Goal: Task Accomplishment & Management: Use online tool/utility

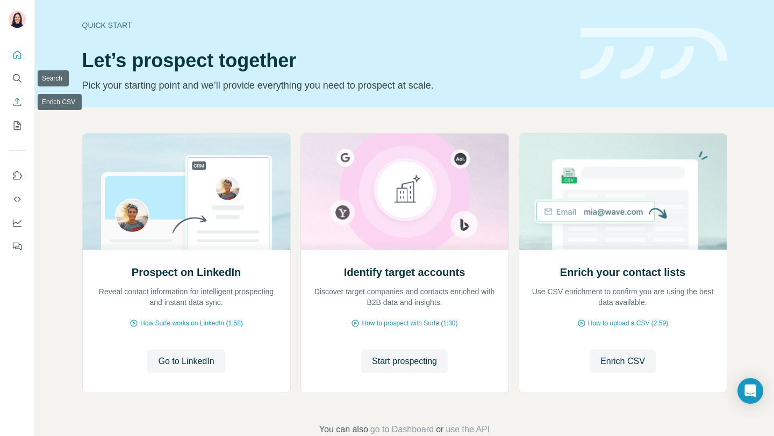
click at [22, 101] on icon "Enrich CSV" at bounding box center [17, 102] width 11 height 11
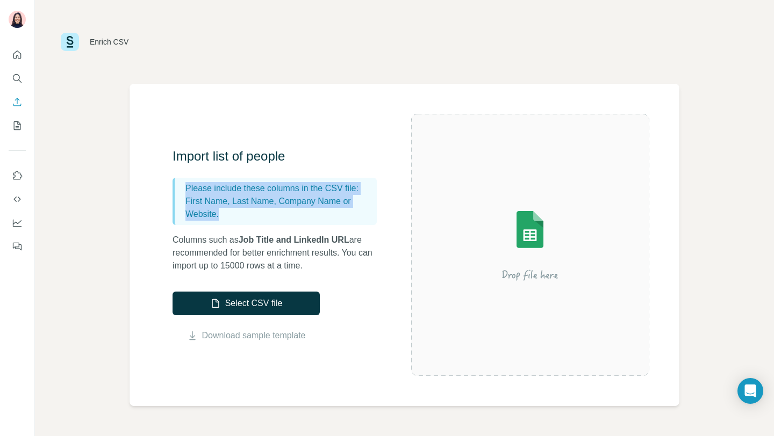
drag, startPoint x: 186, startPoint y: 189, endPoint x: 266, endPoint y: 217, distance: 84.7
click at [266, 217] on div "Please include these columns in the CSV file: First Name, Last Name, Company Na…" at bounding box center [275, 201] width 204 height 47
click at [245, 212] on p "First Name, Last Name, Company Name or Website." at bounding box center [278, 208] width 187 height 26
drag, startPoint x: 283, startPoint y: 199, endPoint x: 357, endPoint y: 220, distance: 77.2
click at [357, 220] on p "First Name, Last Name, Company Name or Website." at bounding box center [278, 208] width 187 height 26
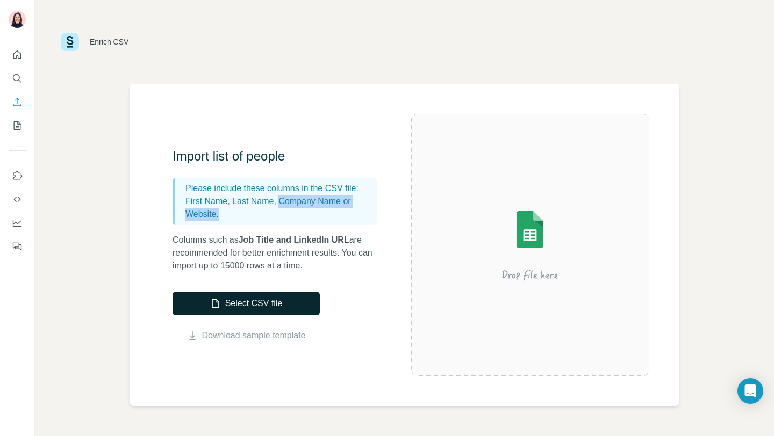
click at [251, 308] on button "Select CSV file" at bounding box center [246, 304] width 147 height 24
click at [24, 76] on button "Search" at bounding box center [17, 78] width 17 height 19
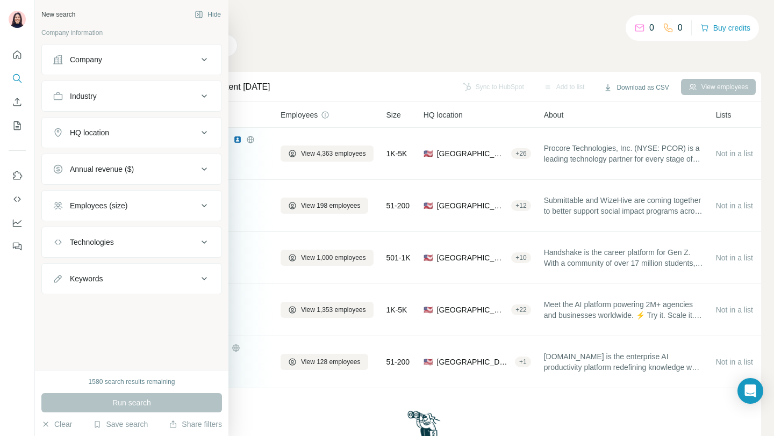
click at [128, 55] on div "Company" at bounding box center [125, 59] width 145 height 11
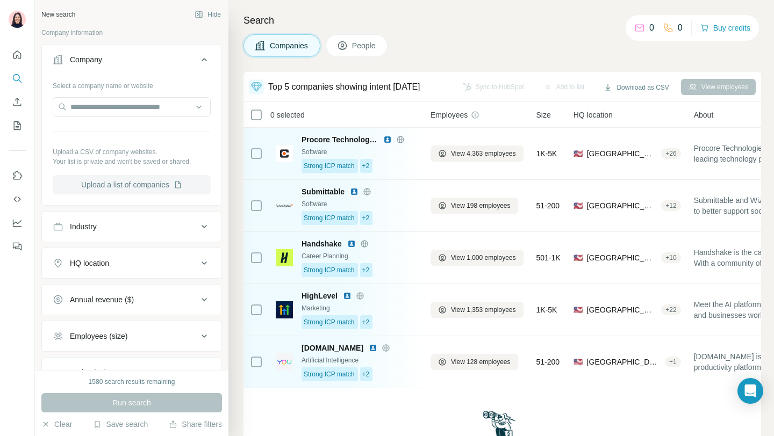
click at [117, 183] on button "Upload a list of companies" at bounding box center [132, 184] width 158 height 19
